Goal: Find specific page/section: Find specific page/section

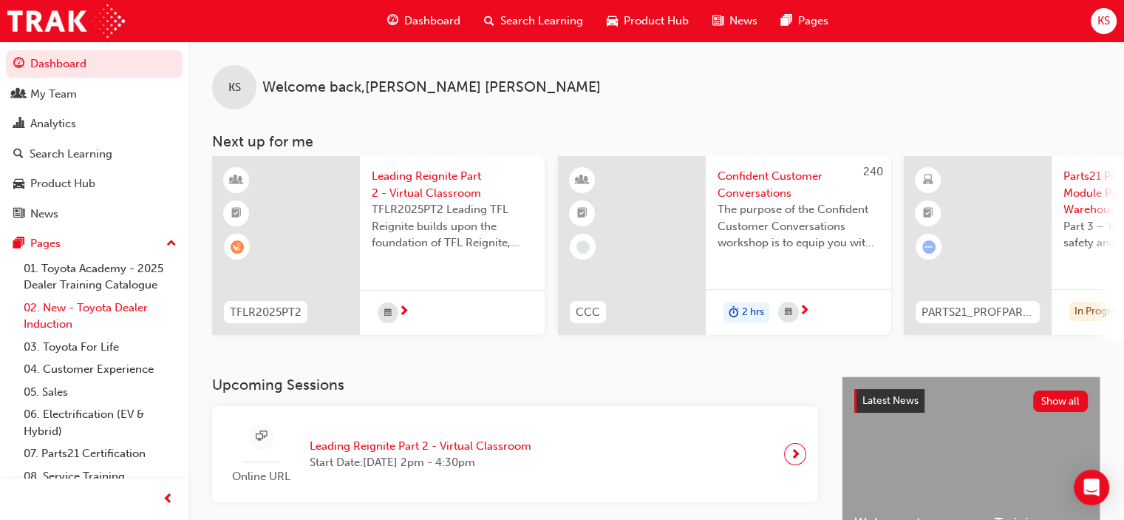
click at [67, 313] on link "02. New - Toyota Dealer Induction" at bounding box center [100, 315] width 165 height 39
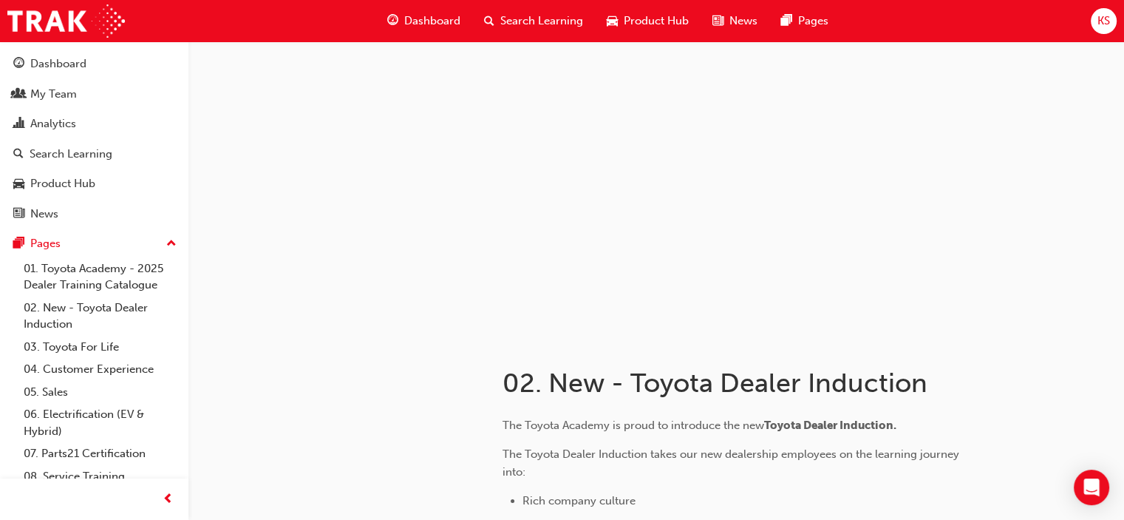
click at [421, 14] on span "Dashboard" at bounding box center [432, 21] width 56 height 17
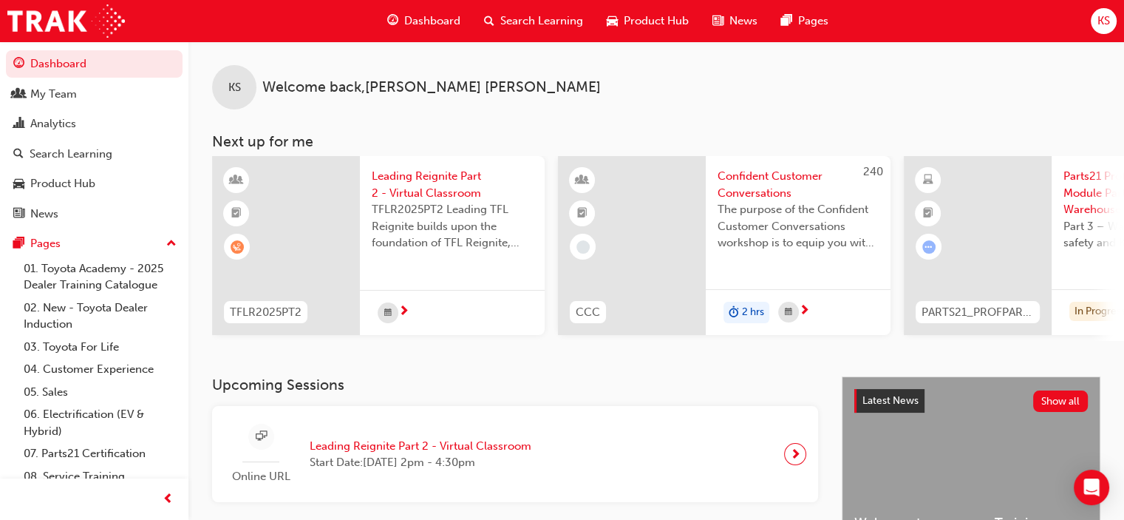
click at [424, 101] on div "KS Welcome back , [PERSON_NAME]" at bounding box center [656, 75] width 936 height 68
click at [59, 314] on link "02. New - Toyota Dealer Induction" at bounding box center [100, 315] width 165 height 39
